Goal: Information Seeking & Learning: Learn about a topic

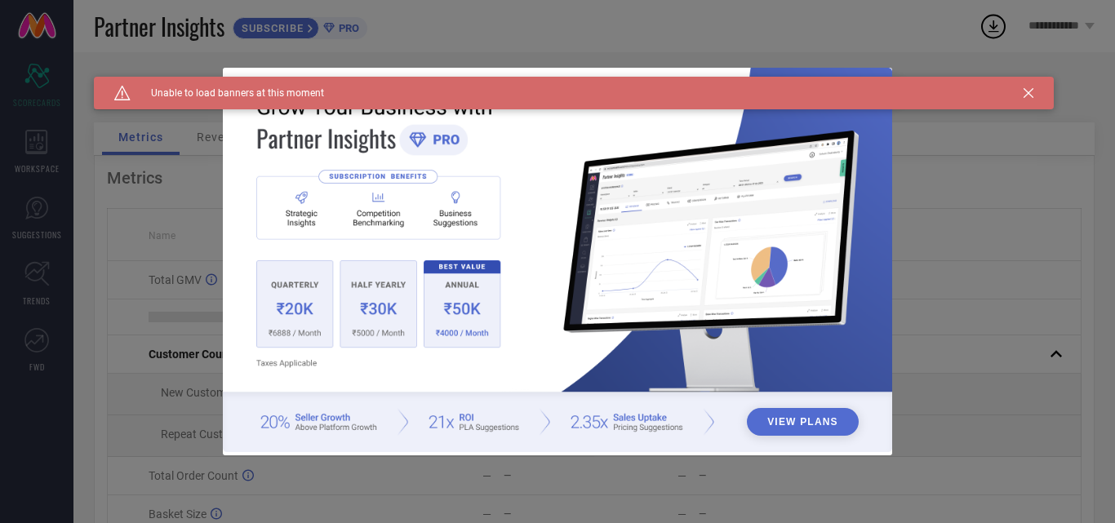
click at [1031, 94] on icon at bounding box center [1028, 93] width 10 height 10
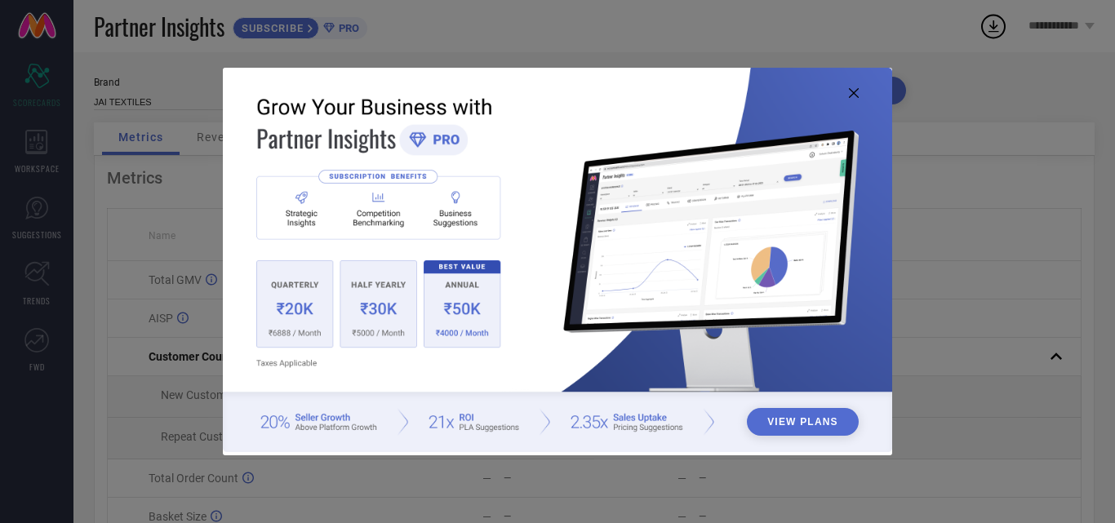
click at [846, 419] on button "View Plans" at bounding box center [803, 422] width 112 height 28
click at [849, 90] on icon at bounding box center [854, 93] width 10 height 10
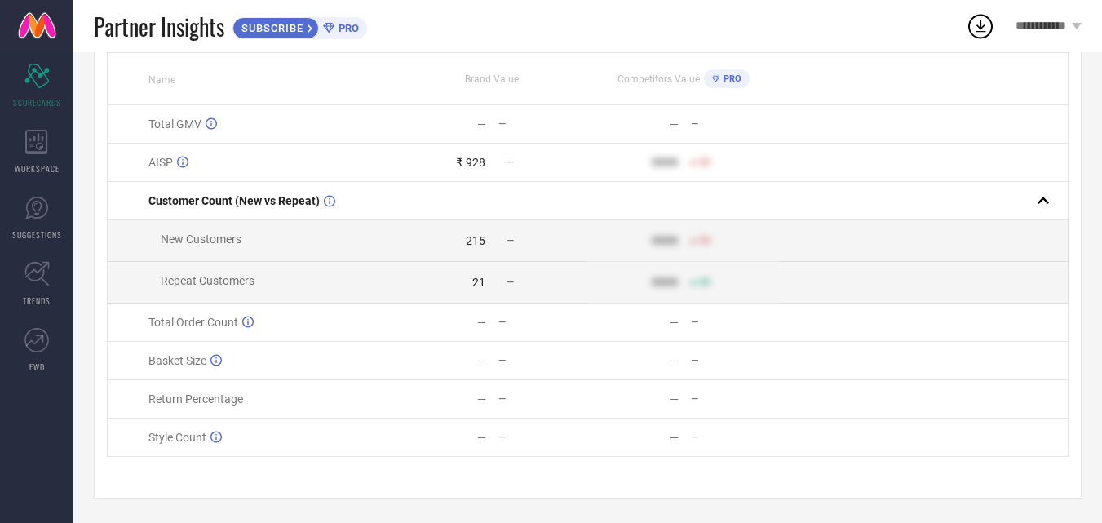
scroll to position [164, 0]
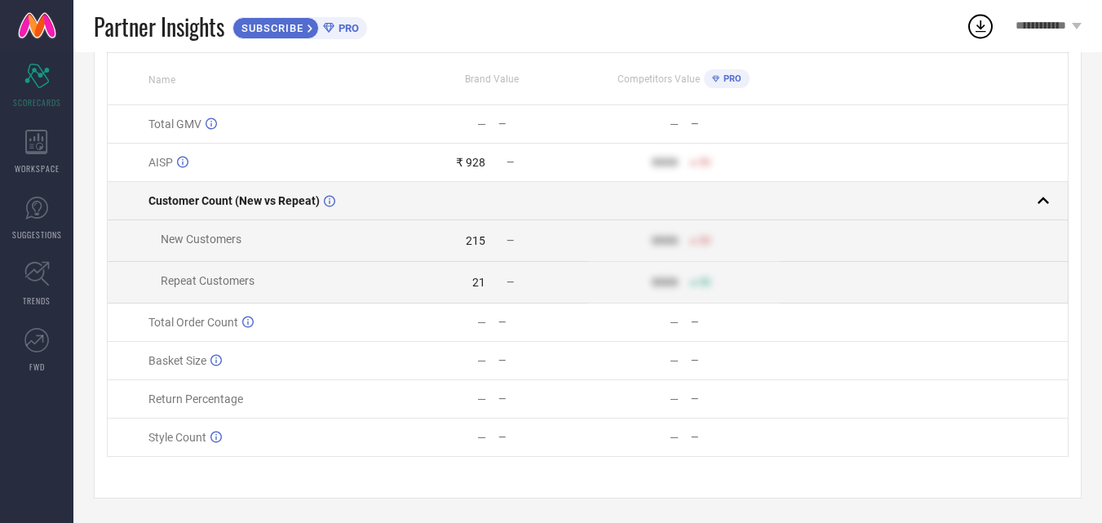
click at [1040, 189] on rect at bounding box center [1043, 200] width 23 height 23
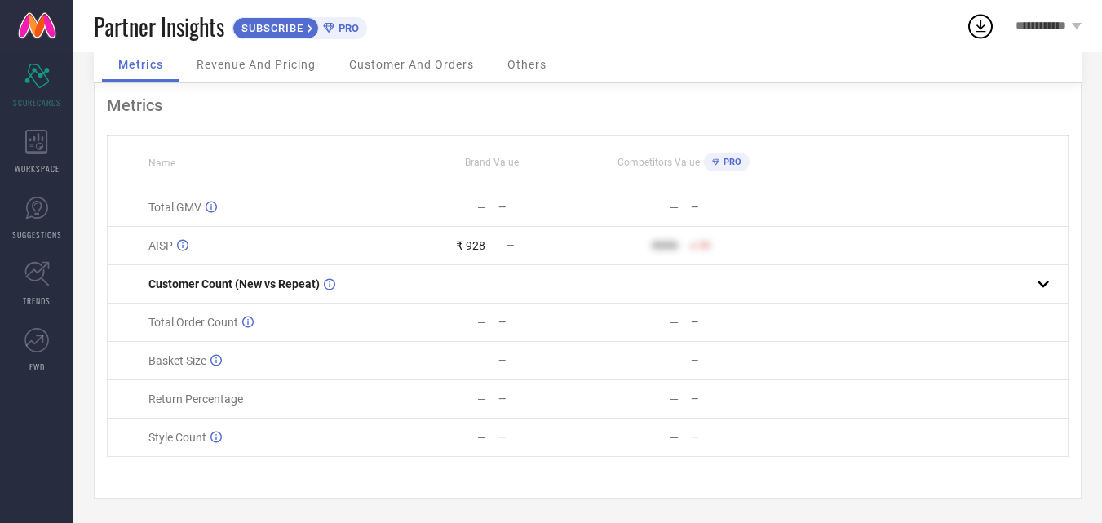
scroll to position [79, 0]
click at [253, 59] on span "Revenue And Pricing" at bounding box center [256, 64] width 119 height 13
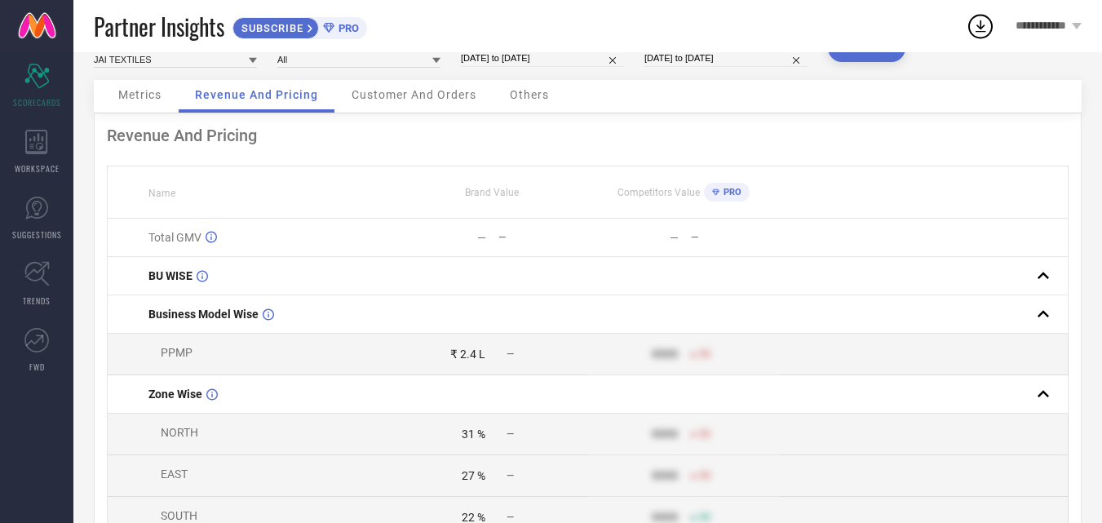
scroll to position [0, 0]
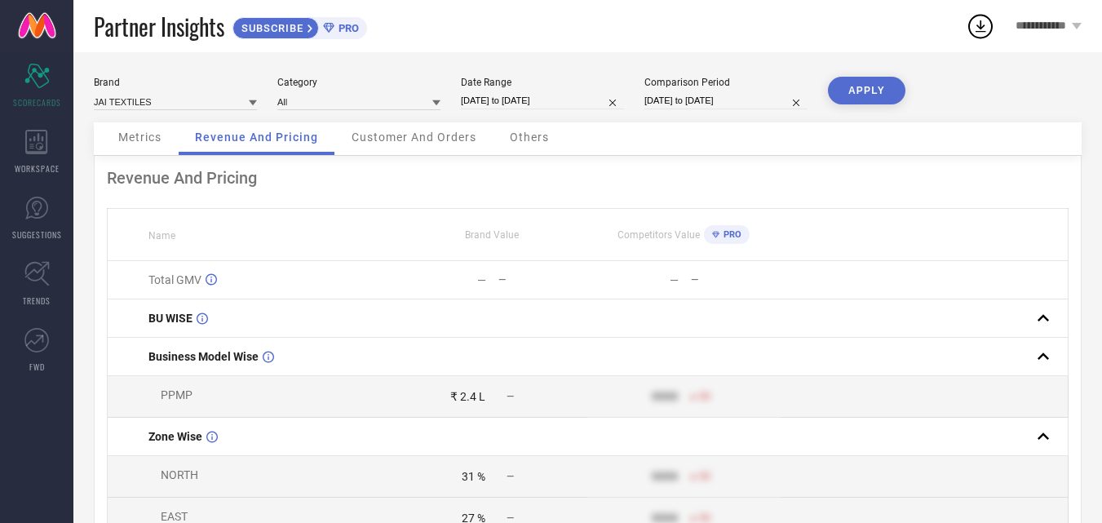
click at [413, 137] on span "Customer And Orders" at bounding box center [414, 137] width 125 height 13
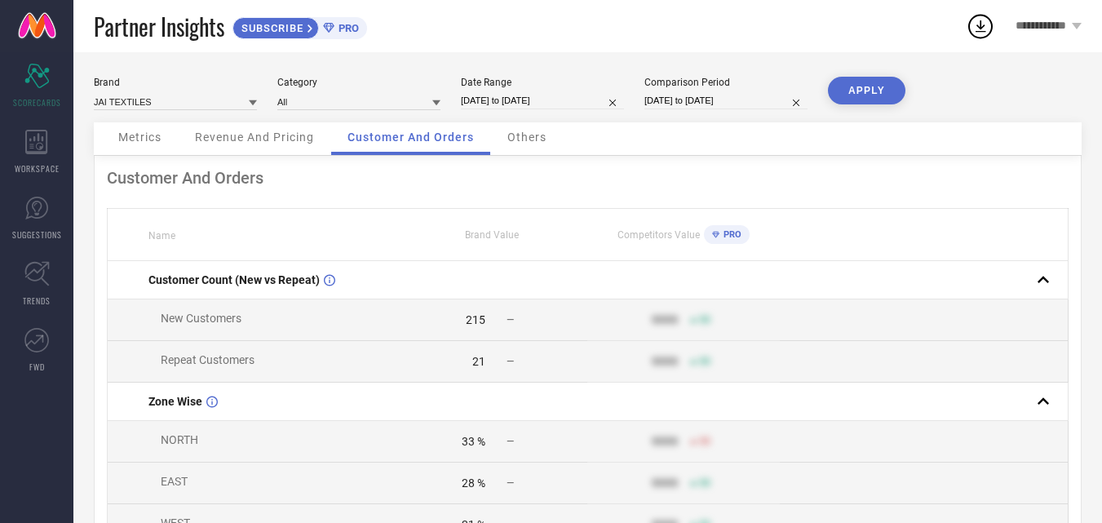
click at [529, 144] on span "Others" at bounding box center [527, 137] width 39 height 13
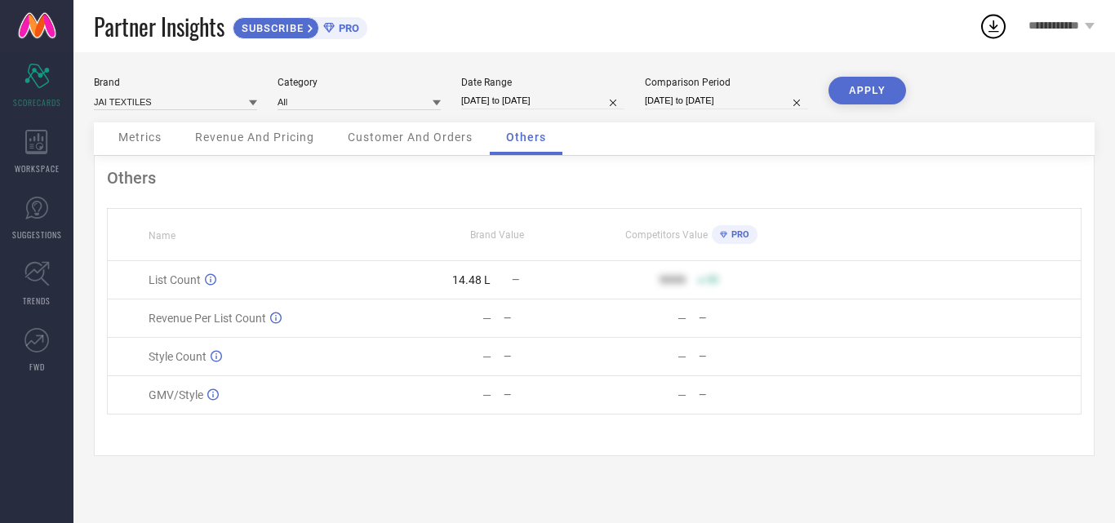
click at [334, 288] on td "List Count" at bounding box center [254, 280] width 292 height 38
click at [229, 143] on span "Revenue And Pricing" at bounding box center [254, 137] width 119 height 13
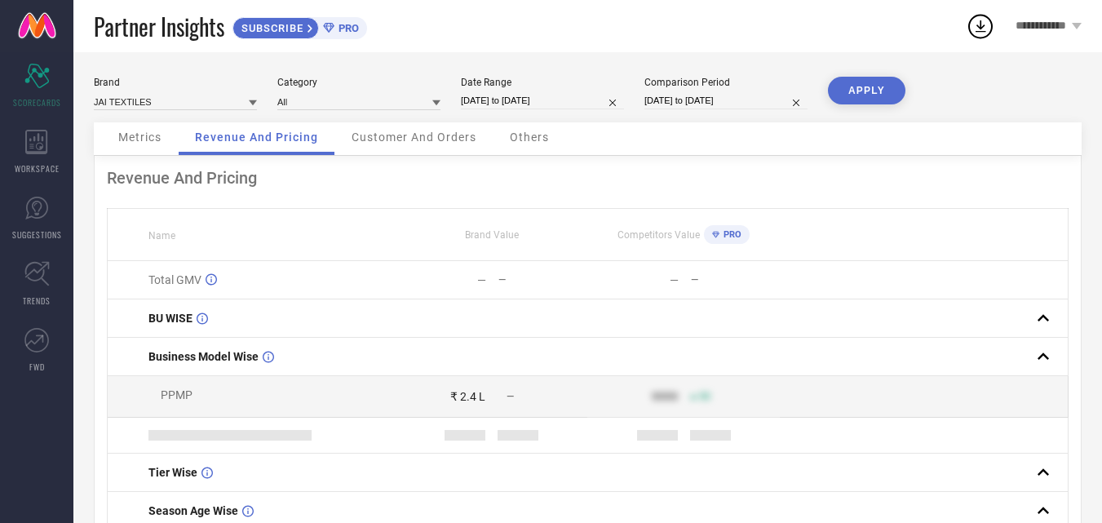
click at [120, 140] on span "Metrics" at bounding box center [139, 137] width 43 height 13
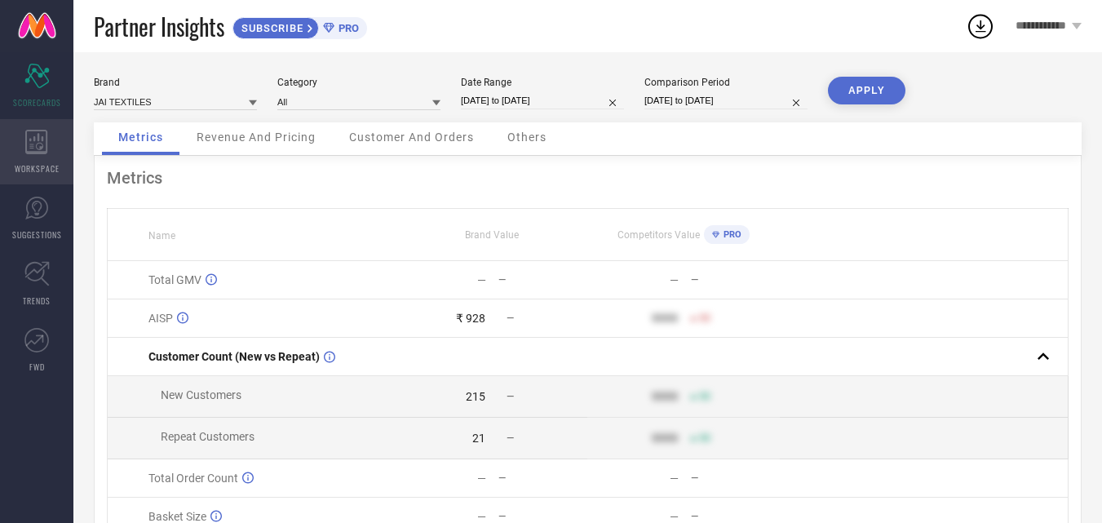
click at [5, 129] on div "WORKSPACE" at bounding box center [36, 151] width 73 height 65
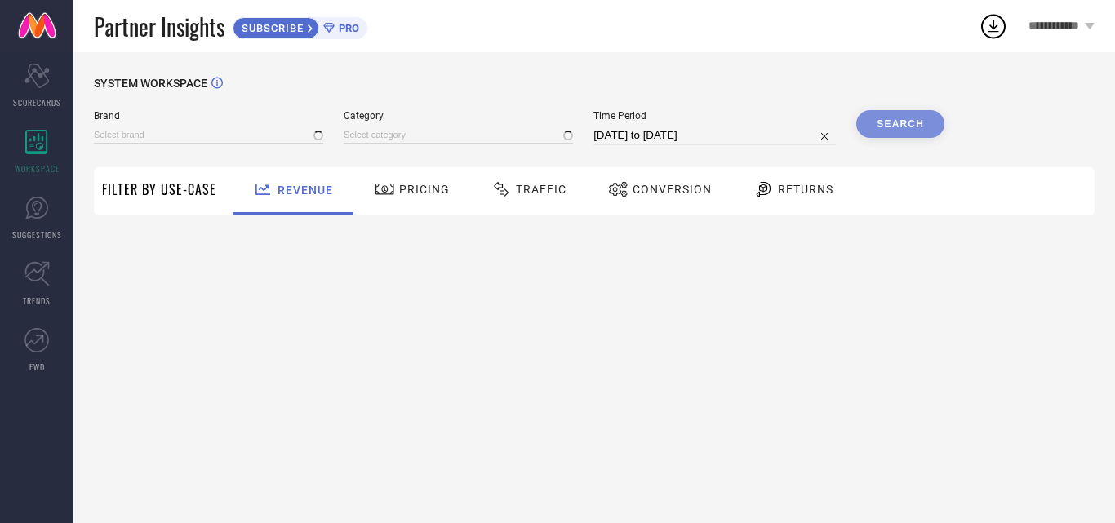
type input "JAI TEXTILES"
type input "All"
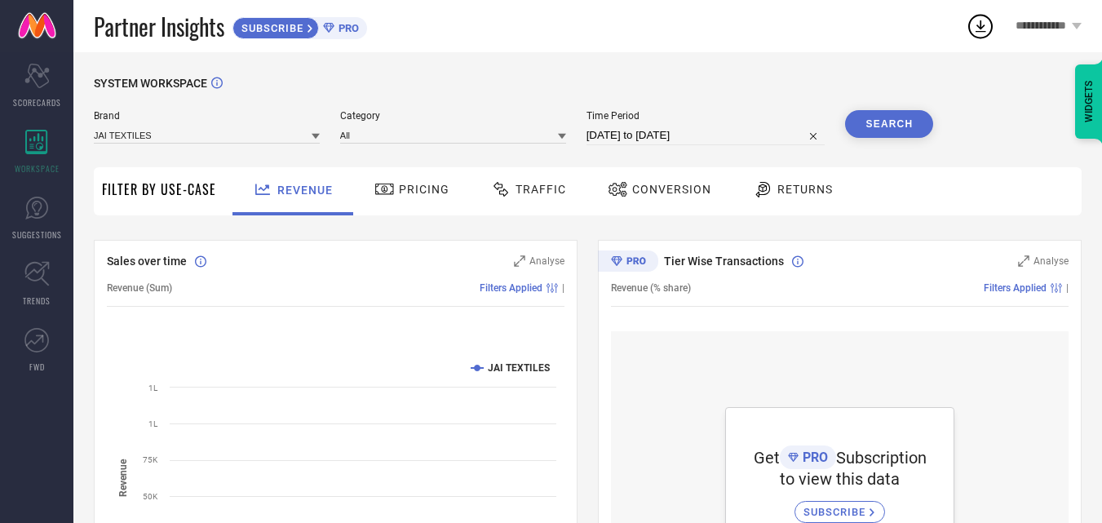
click at [399, 193] on span "Pricing" at bounding box center [424, 189] width 51 height 13
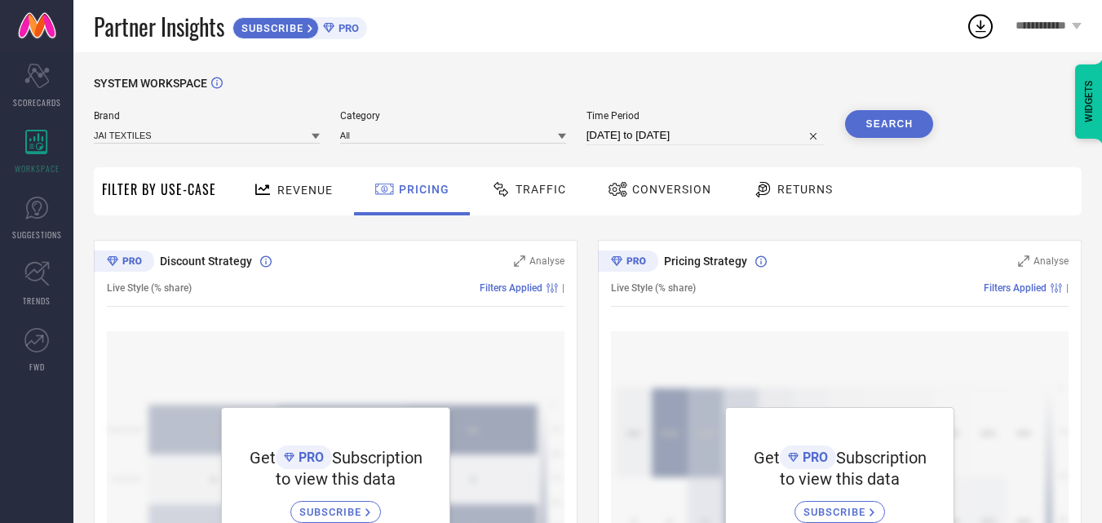
click at [328, 194] on span "Revenue" at bounding box center [304, 190] width 55 height 13
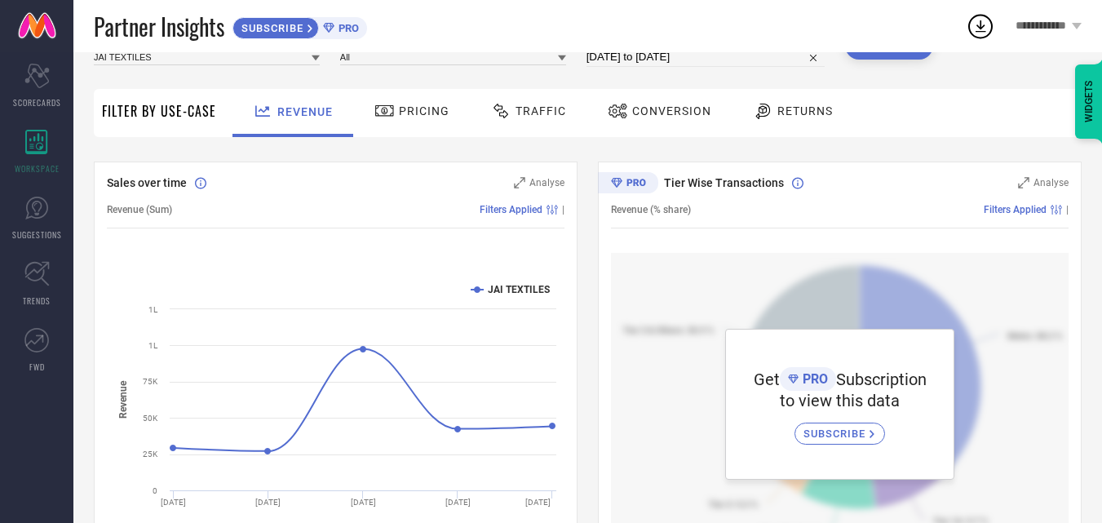
scroll to position [7, 0]
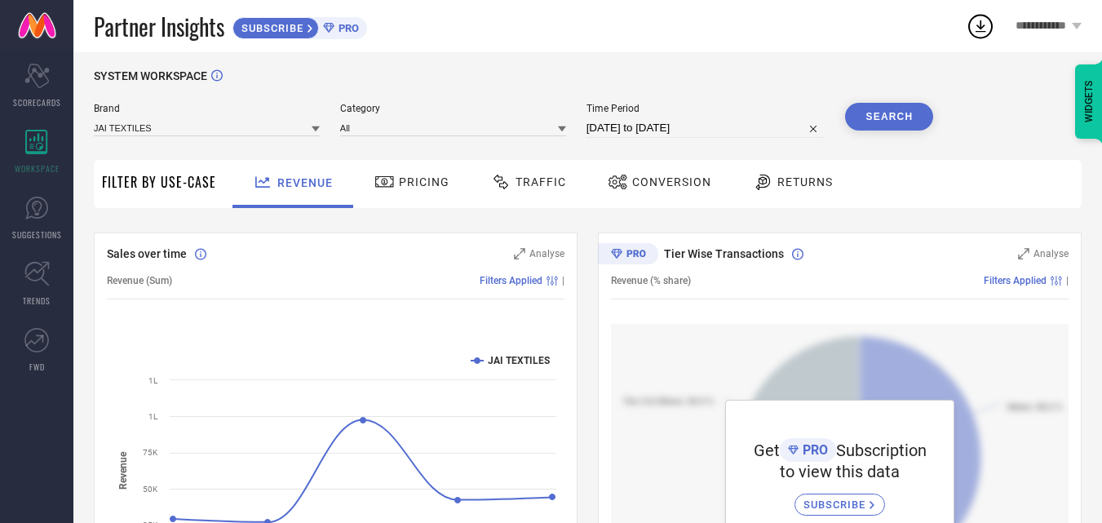
click at [379, 175] on icon at bounding box center [385, 182] width 20 height 20
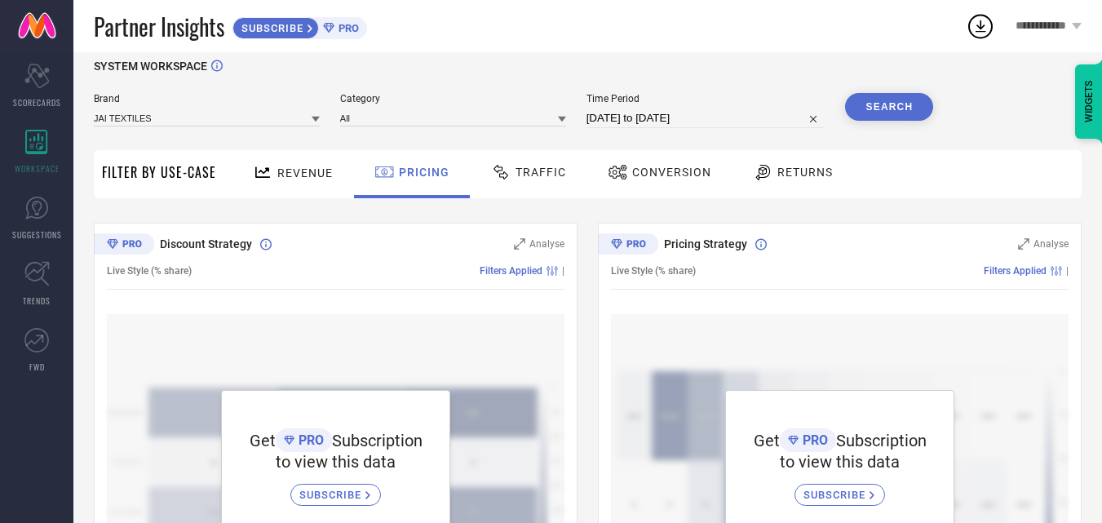
scroll to position [0, 0]
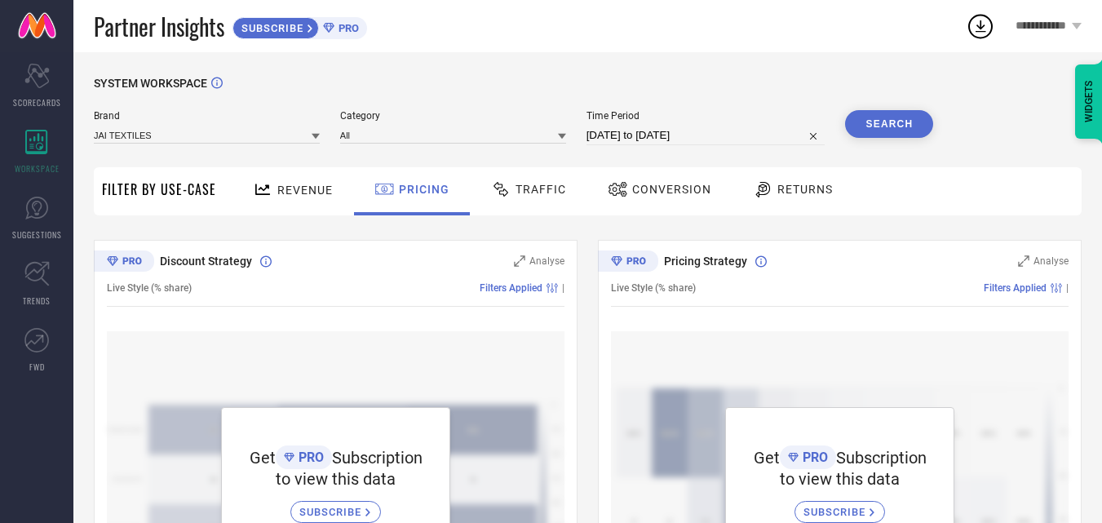
click at [541, 196] on span "Traffic" at bounding box center [541, 189] width 51 height 13
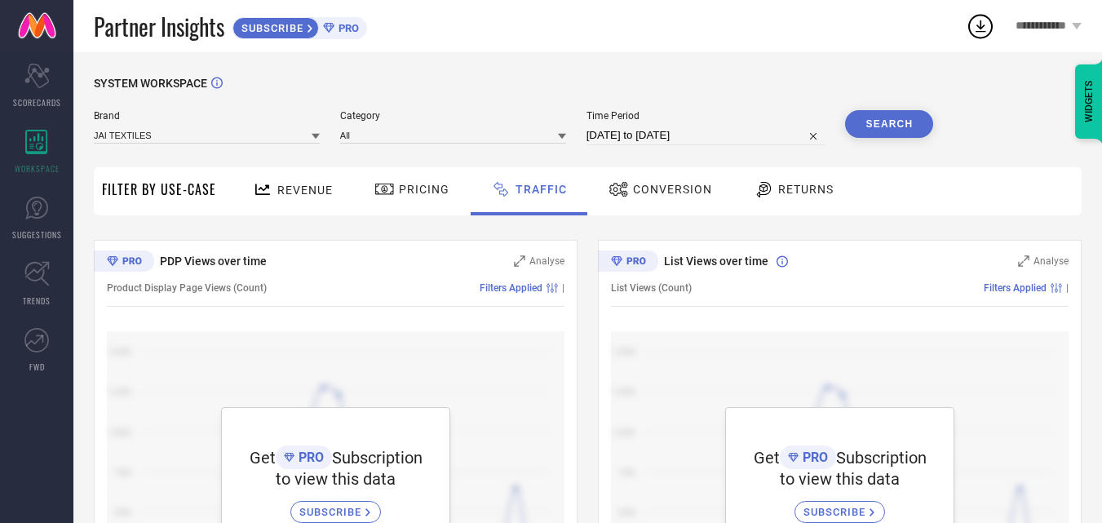
click at [652, 176] on div "Conversion" at bounding box center [661, 189] width 112 height 28
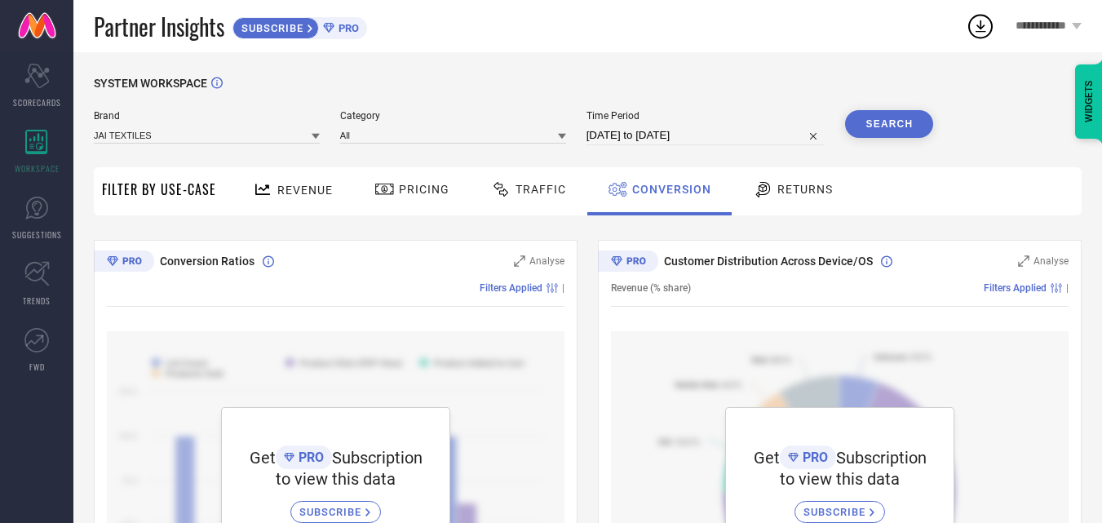
click at [791, 192] on span "Returns" at bounding box center [805, 189] width 55 height 13
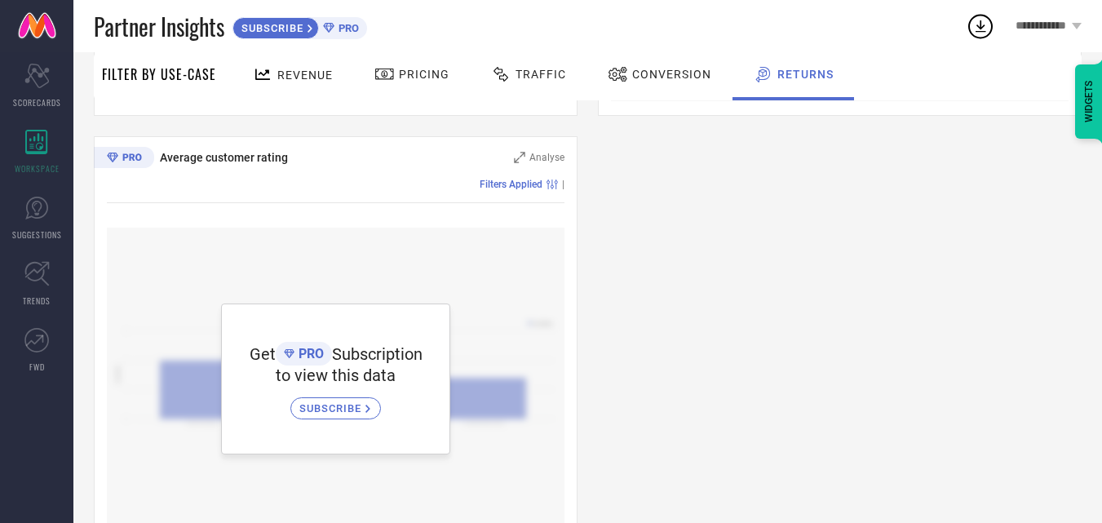
scroll to position [1007, 0]
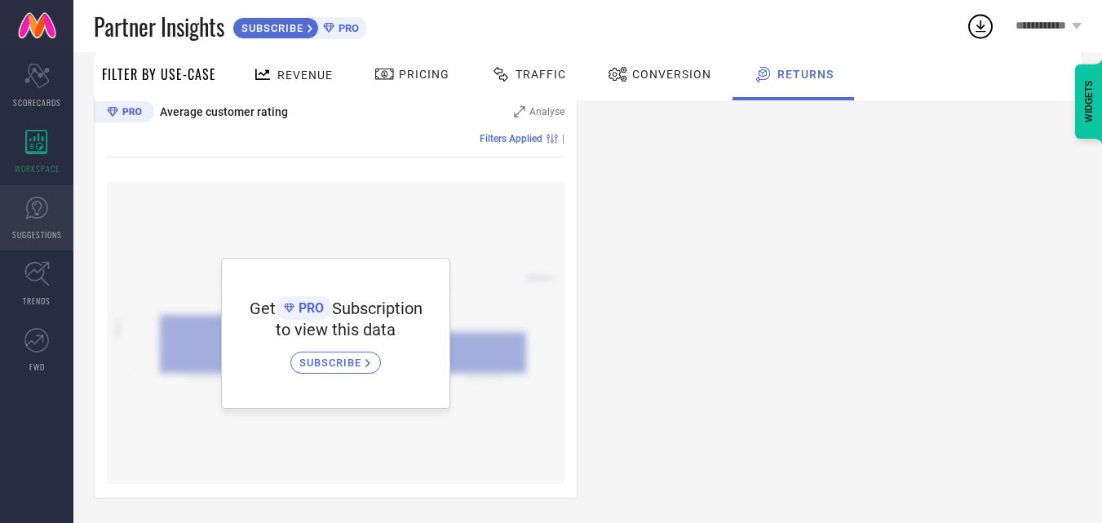
click at [23, 197] on link "SUGGESTIONS" at bounding box center [36, 217] width 73 height 65
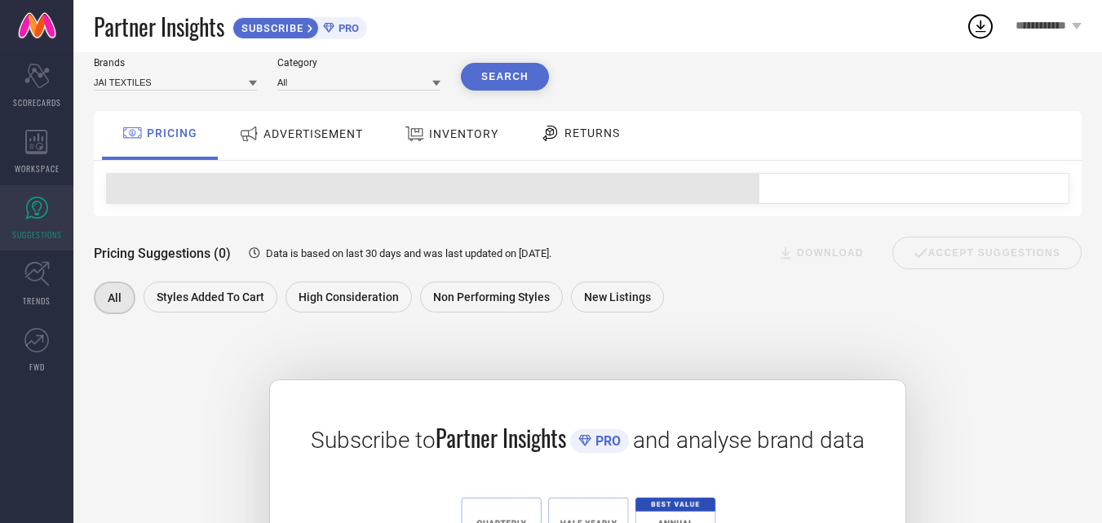
scroll to position [82, 0]
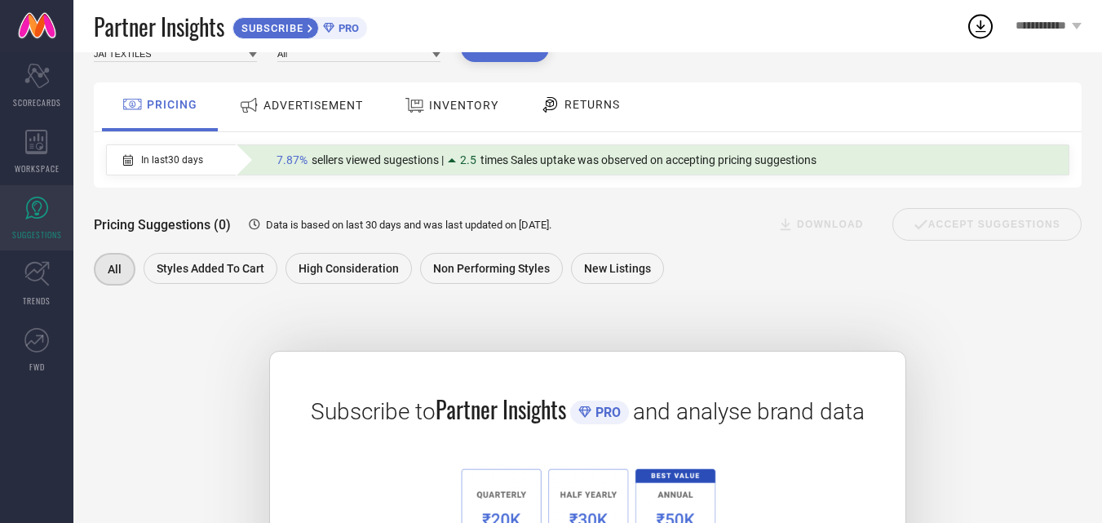
click at [610, 115] on div "RETURNS" at bounding box center [580, 105] width 88 height 28
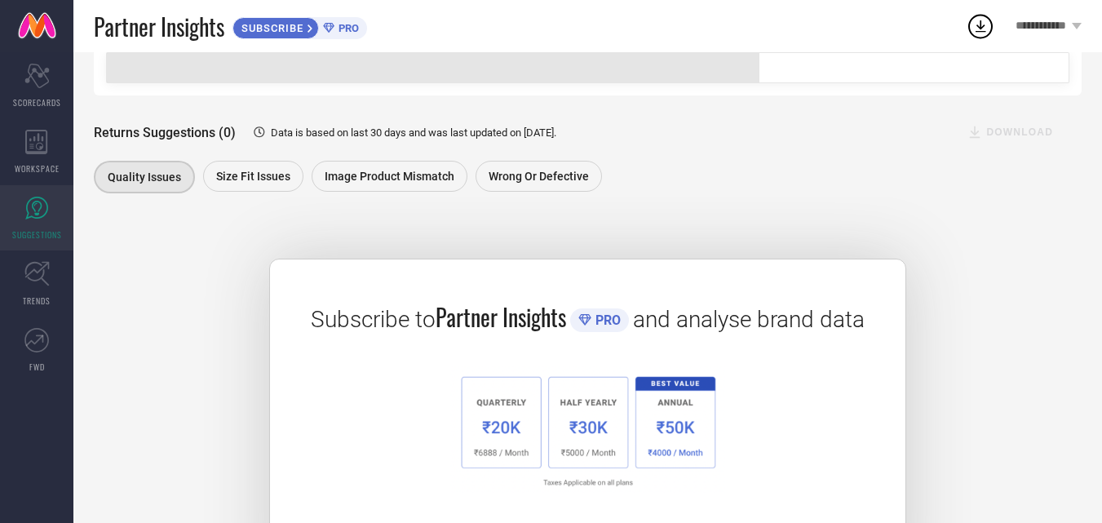
scroll to position [265, 0]
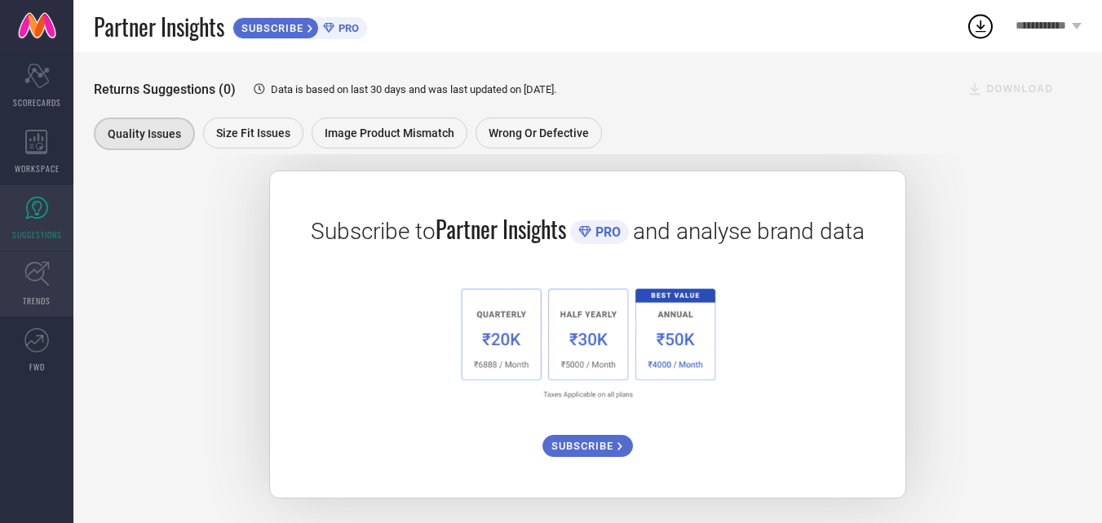
click at [26, 276] on icon at bounding box center [36, 274] width 24 height 24
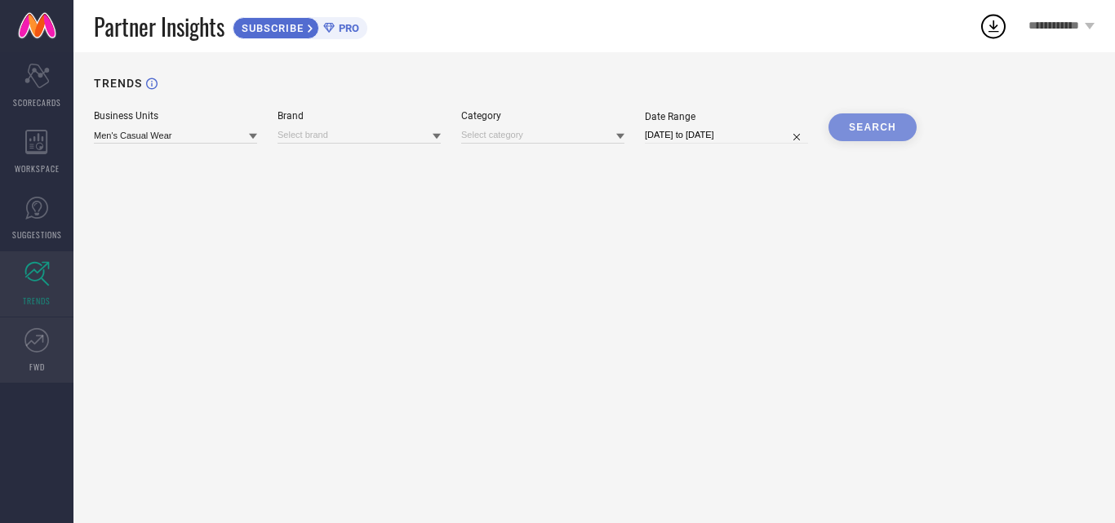
click at [38, 340] on icon at bounding box center [35, 340] width 18 height 11
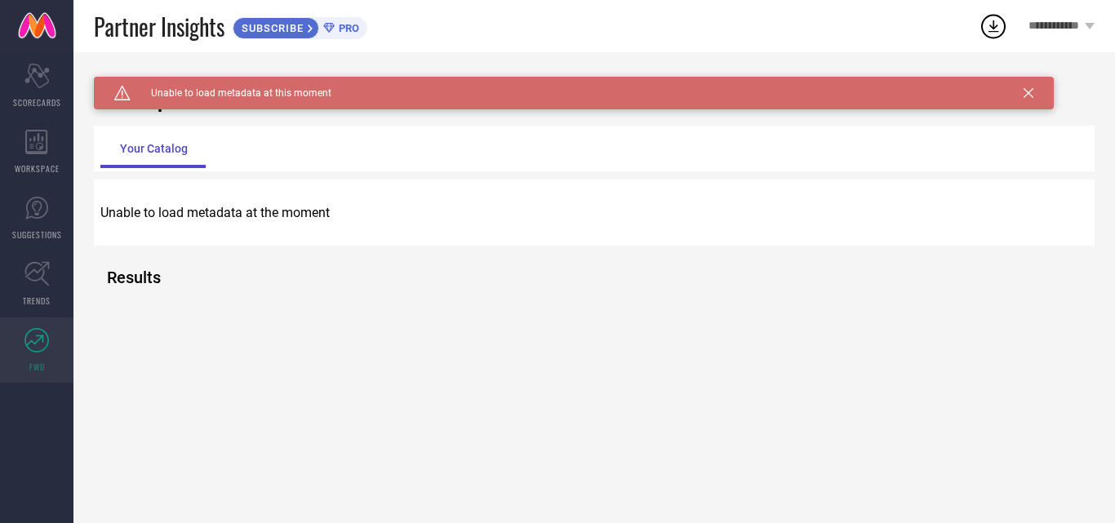
click at [196, 101] on div "Caution Created with Sketch. Unable to load metadata at this moment" at bounding box center [574, 93] width 960 height 33
click at [162, 107] on div "Caution Created with Sketch. Unable to load metadata at this moment" at bounding box center [574, 93] width 960 height 33
click at [314, 88] on span "Unable to load metadata at this moment" at bounding box center [231, 92] width 201 height 11
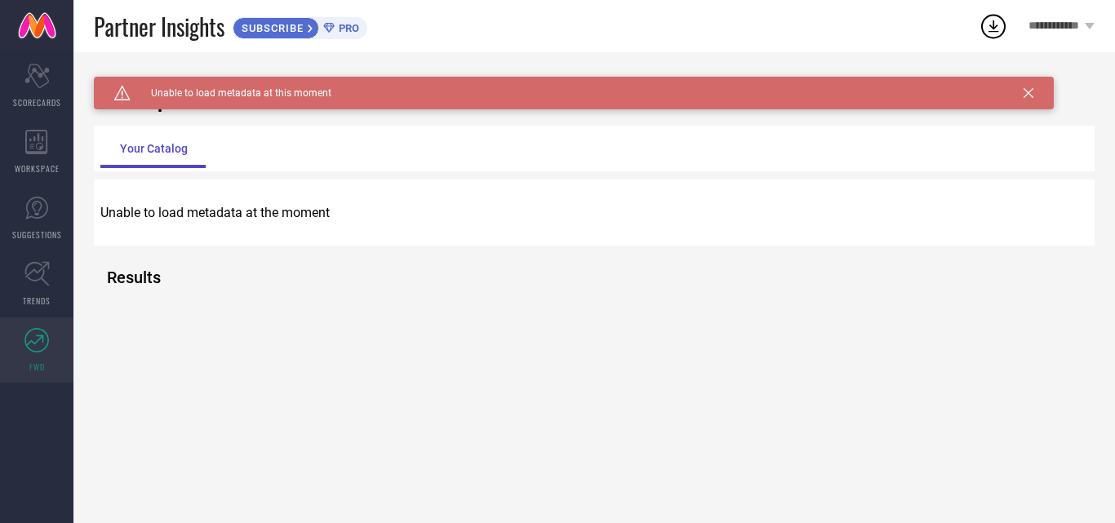
click at [258, 178] on div "Caution Created with Sketch. Unable to load metadata at this moment TrendXplore…" at bounding box center [593, 287] width 1041 height 471
click at [217, 220] on p "Unable to load metadata at the moment" at bounding box center [593, 213] width 987 height 16
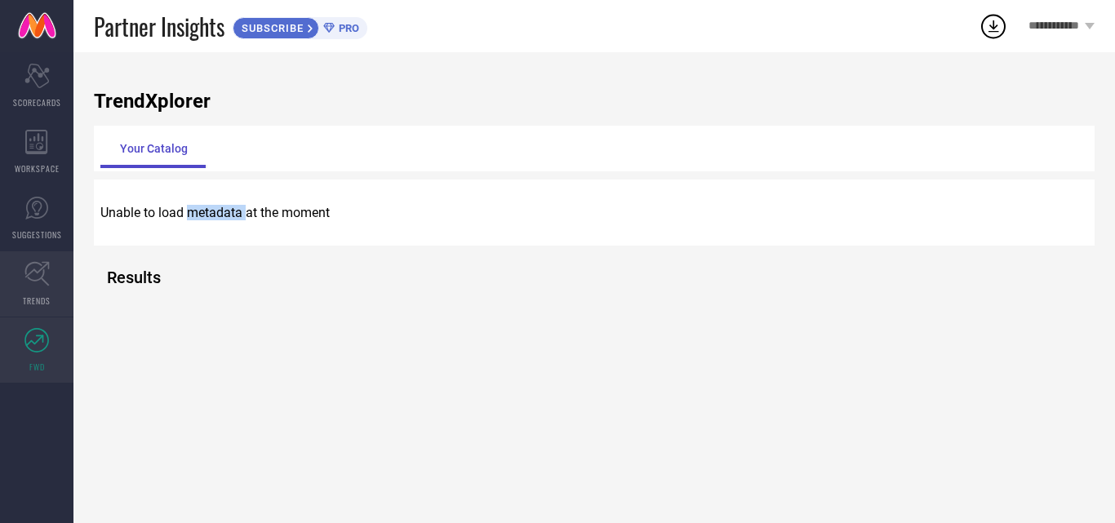
click at [47, 304] on span "TRENDS" at bounding box center [37, 301] width 28 height 12
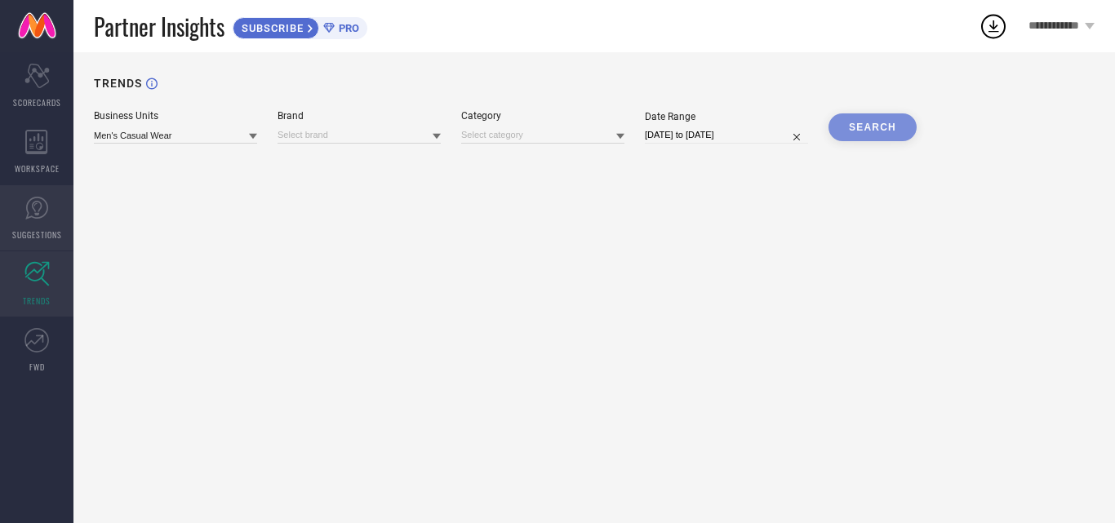
click at [50, 216] on link "SUGGESTIONS" at bounding box center [36, 217] width 73 height 65
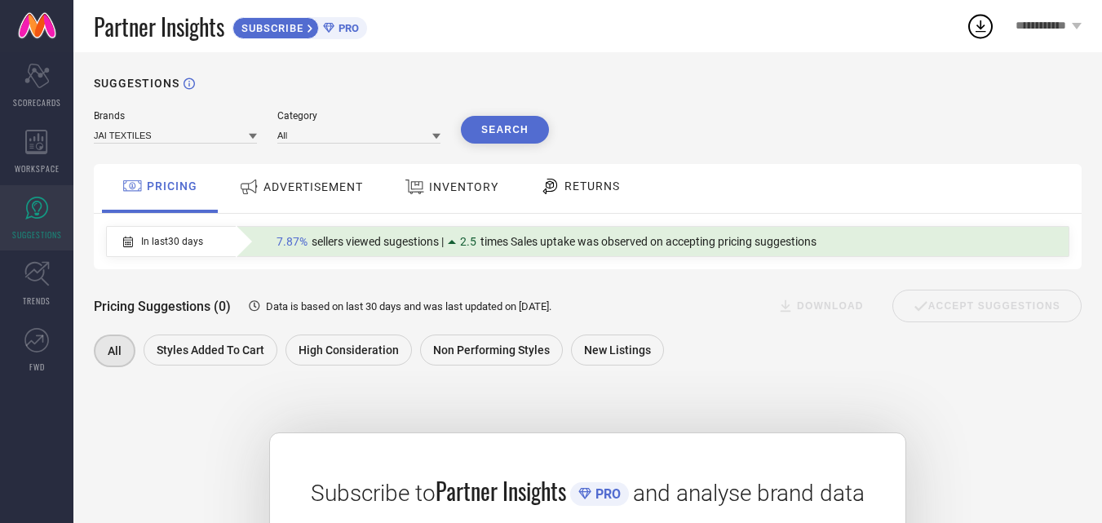
click at [239, 199] on div "ADVERTISEMENT" at bounding box center [301, 186] width 132 height 29
